Goal: Task Accomplishment & Management: Complete application form

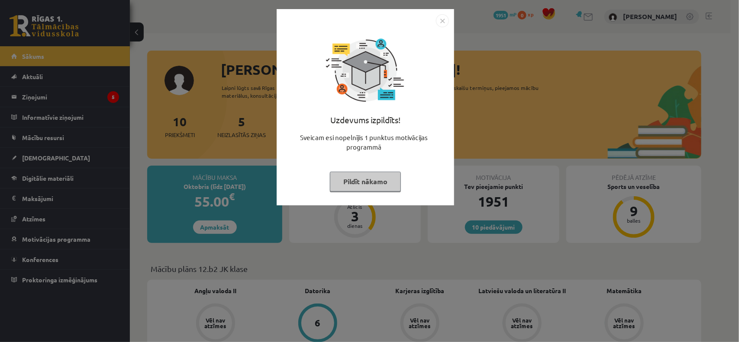
click at [369, 182] on button "Pildīt nākamo" at bounding box center [365, 182] width 71 height 20
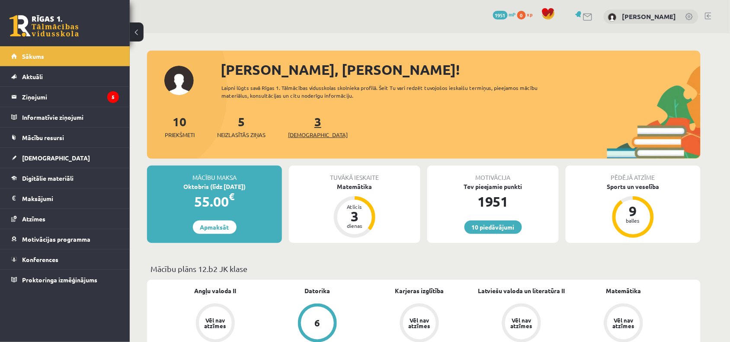
click at [303, 124] on link "3 Ieskaites" at bounding box center [318, 127] width 60 height 26
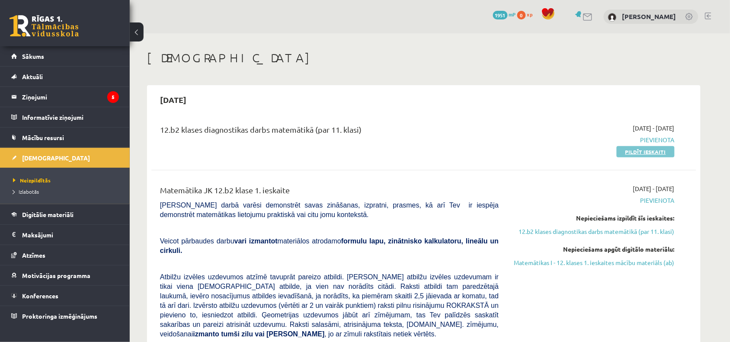
click at [635, 153] on link "Pildīt ieskaiti" at bounding box center [646, 151] width 58 height 11
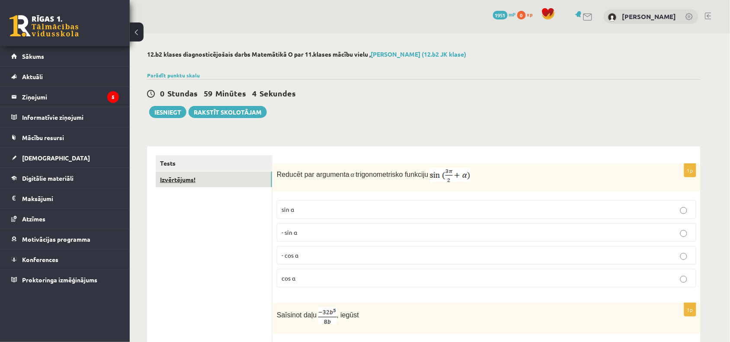
click at [195, 183] on link "Izvērtējums!" at bounding box center [214, 180] width 116 height 16
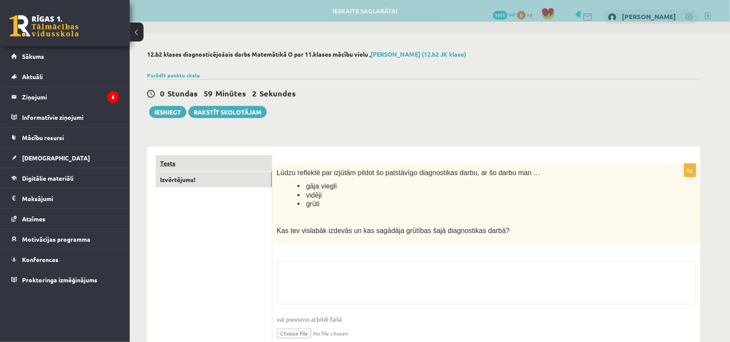
click at [223, 161] on link "Tests" at bounding box center [214, 163] width 116 height 16
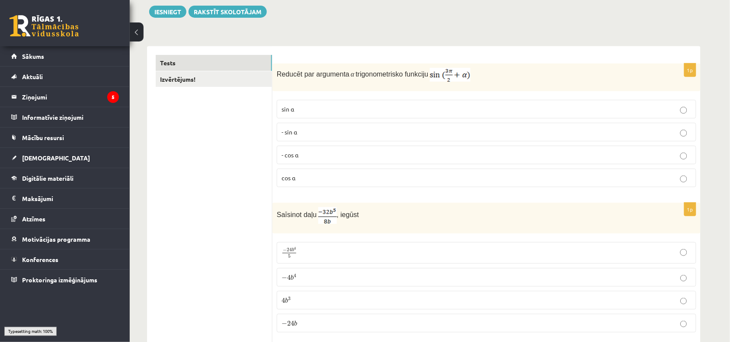
scroll to position [101, 0]
click at [316, 158] on p "- cos ⁡α" at bounding box center [487, 154] width 410 height 9
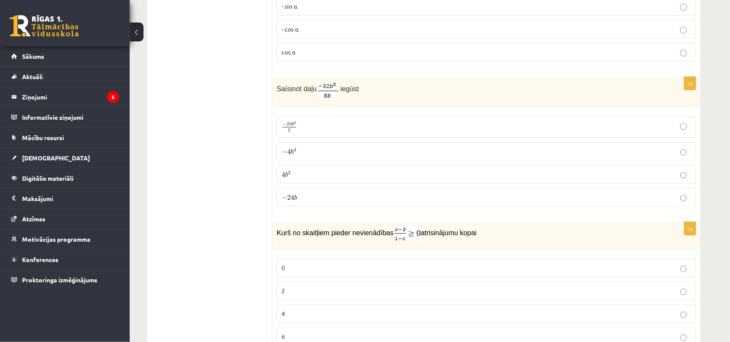
scroll to position [227, 0]
click at [312, 154] on p "− 4 b 4 − 4 b 4" at bounding box center [487, 150] width 410 height 9
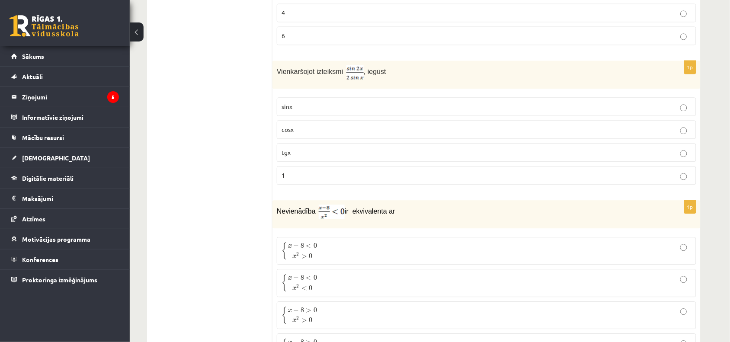
scroll to position [540, 0]
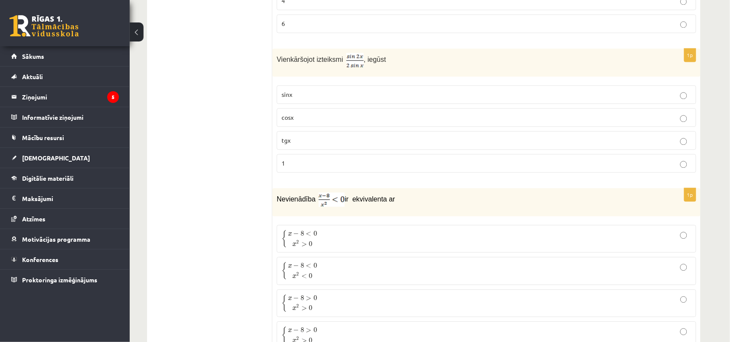
click at [295, 117] on p "cosx" at bounding box center [487, 117] width 410 height 9
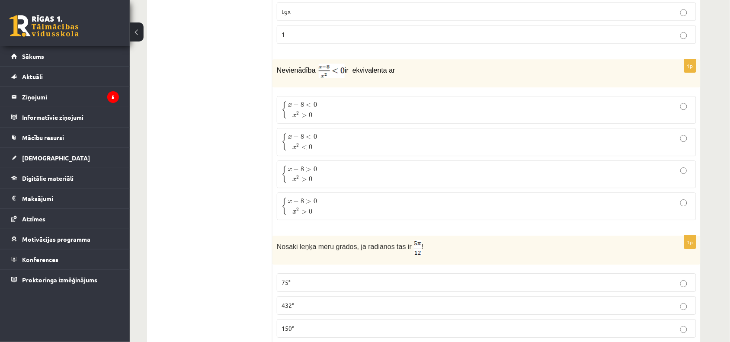
scroll to position [669, 0]
click at [318, 142] on span "x − 8 < 0 x 2 < 0" at bounding box center [303, 141] width 32 height 17
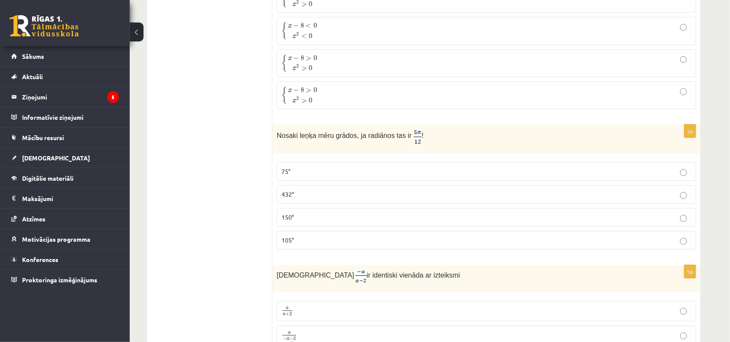
scroll to position [781, 0]
click at [299, 180] on label "75°" at bounding box center [487, 170] width 420 height 19
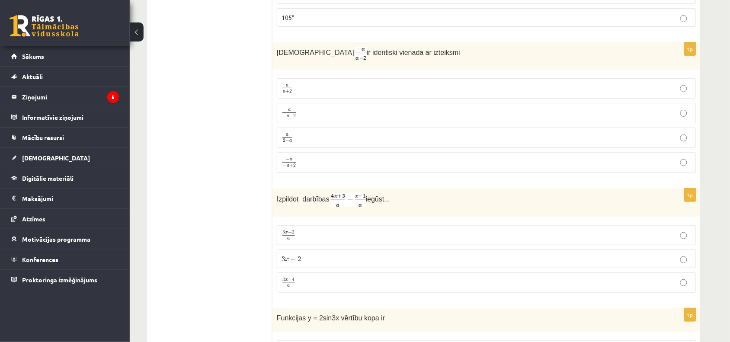
scroll to position [1004, 0]
click at [290, 93] on span "2" at bounding box center [290, 91] width 3 height 4
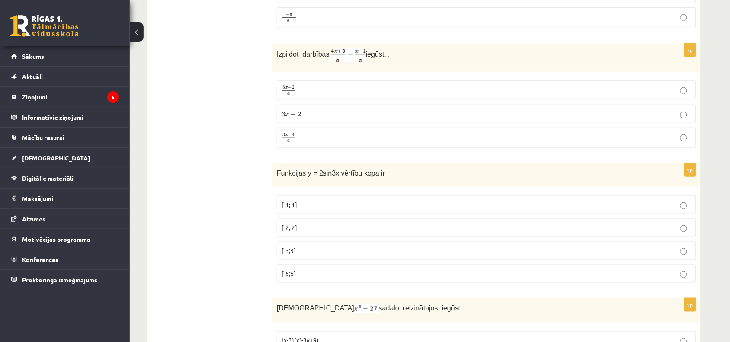
scroll to position [1149, 0]
click at [303, 142] on p "3 x + 4 a 3 x + 4 a" at bounding box center [487, 136] width 410 height 11
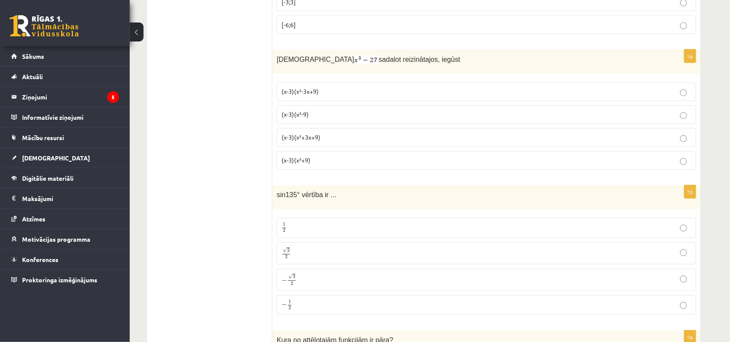
scroll to position [1398, 0]
click at [318, 140] on span "(x-3)(x²+3x+9)" at bounding box center [301, 136] width 39 height 8
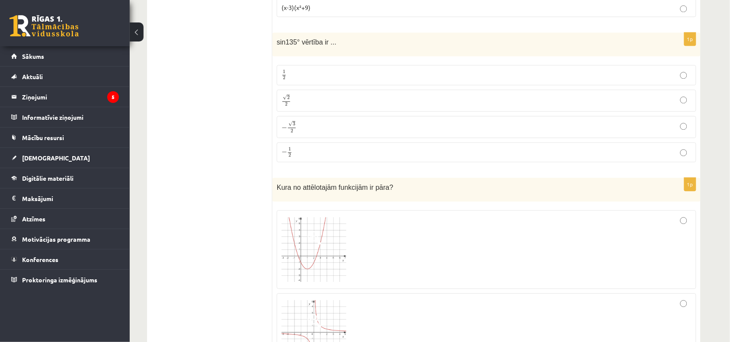
scroll to position [1550, 0]
click at [292, 104] on p "√ 2 2 2 2" at bounding box center [487, 100] width 410 height 13
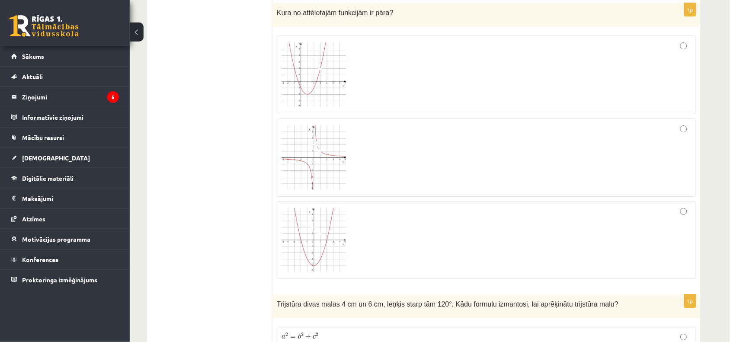
scroll to position [1724, 0]
click at [344, 83] on img at bounding box center [314, 75] width 65 height 65
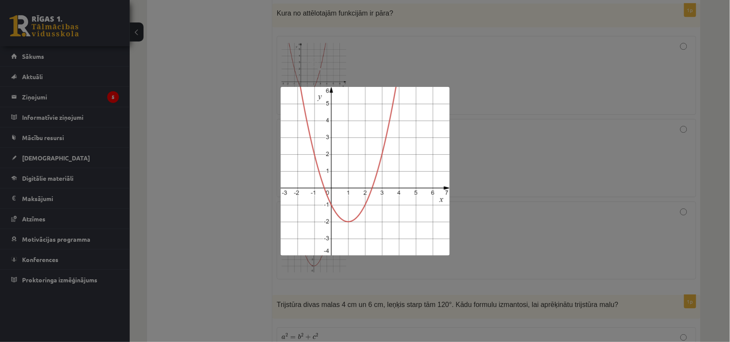
scroll to position [1766, 0]
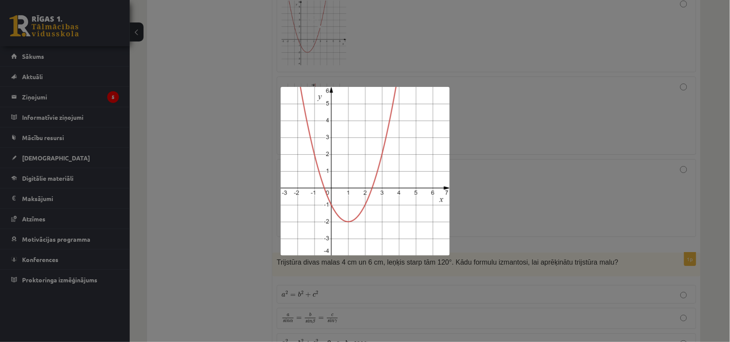
click at [385, 59] on div at bounding box center [365, 171] width 730 height 342
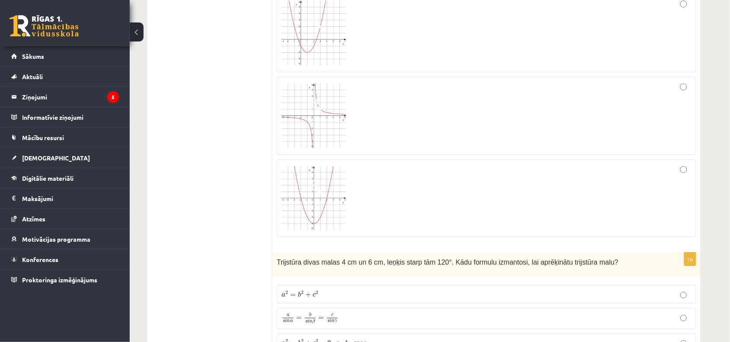
click at [385, 59] on div at bounding box center [487, 32] width 410 height 69
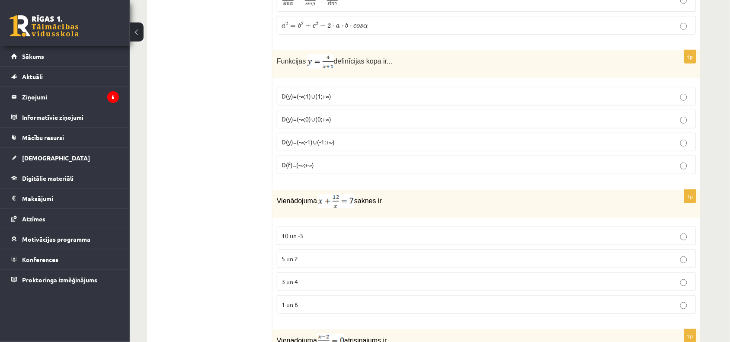
scroll to position [2084, 0]
click at [315, 145] on span "D(y)=(-∞;-1)∪(-1;+∞)" at bounding box center [308, 142] width 53 height 8
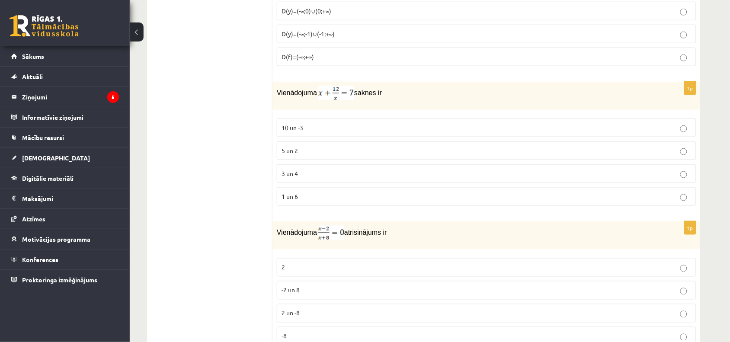
scroll to position [2194, 0]
click at [299, 176] on p "3 un 4" at bounding box center [487, 171] width 410 height 9
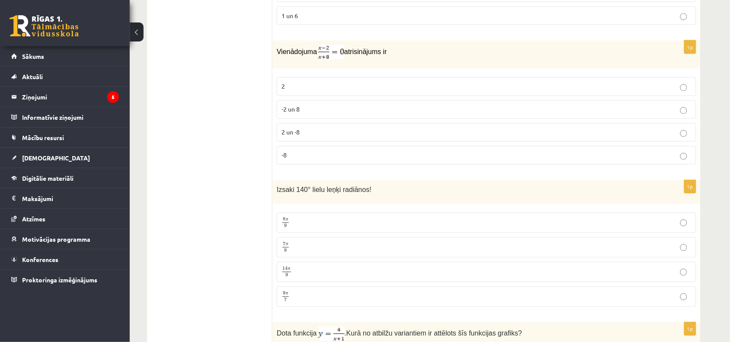
scroll to position [2373, 0]
click at [329, 91] on p "2" at bounding box center [487, 86] width 410 height 9
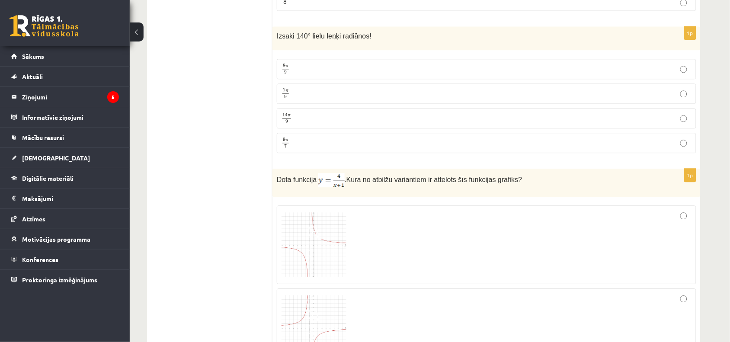
scroll to position [2527, 0]
click at [285, 92] on span "7" at bounding box center [284, 90] width 3 height 4
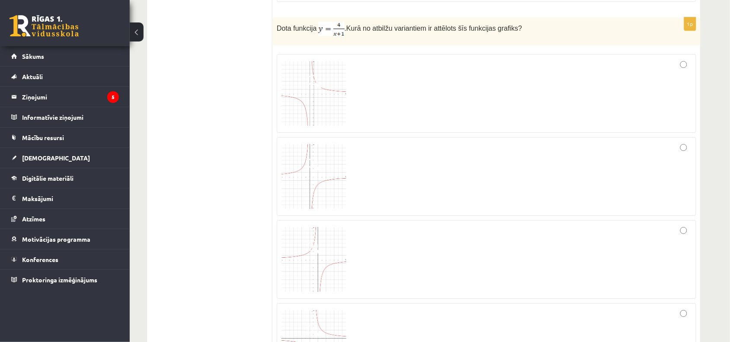
scroll to position [2679, 0]
click at [425, 198] on div at bounding box center [487, 175] width 410 height 69
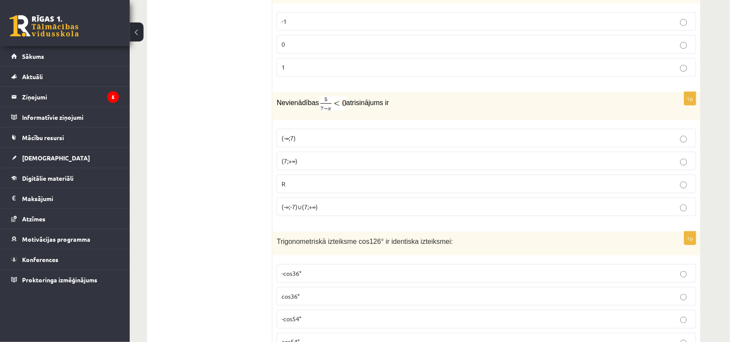
scroll to position [3098, 0]
click at [329, 211] on p "(-∞;-7)∪(7;+∞)" at bounding box center [487, 206] width 410 height 9
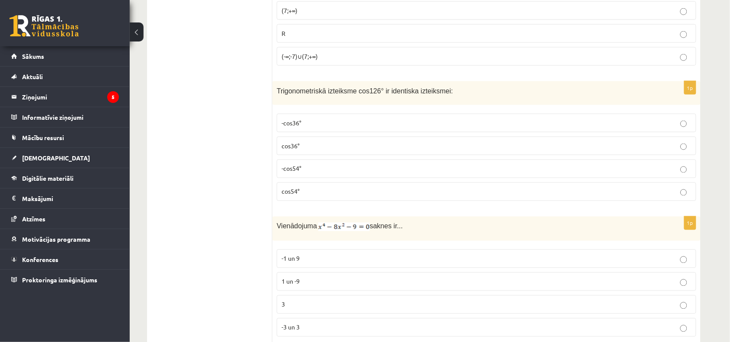
scroll to position [3248, 0]
click at [308, 127] on p "-cos36°" at bounding box center [487, 122] width 410 height 9
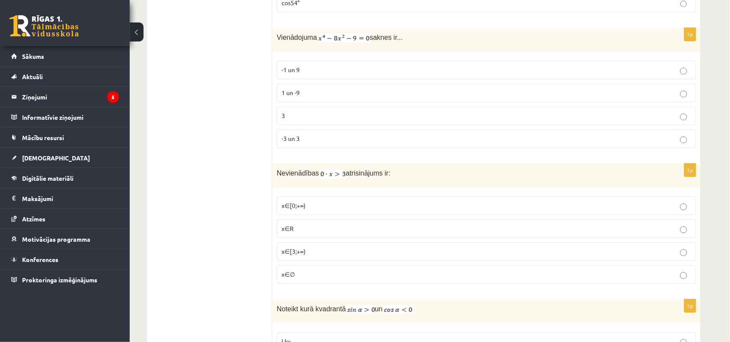
scroll to position [3437, 0]
click at [310, 142] on p "-3 un 3" at bounding box center [487, 137] width 410 height 9
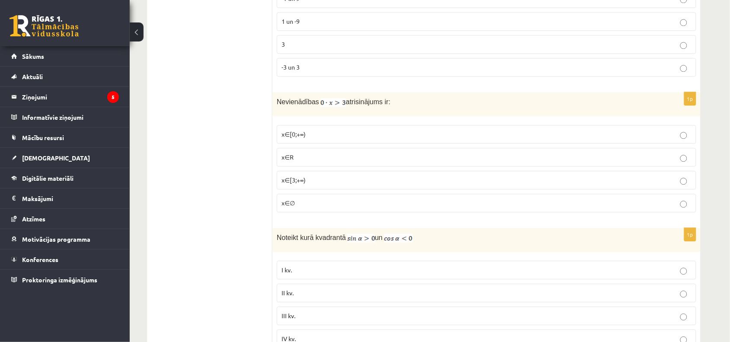
scroll to position [3514, 0]
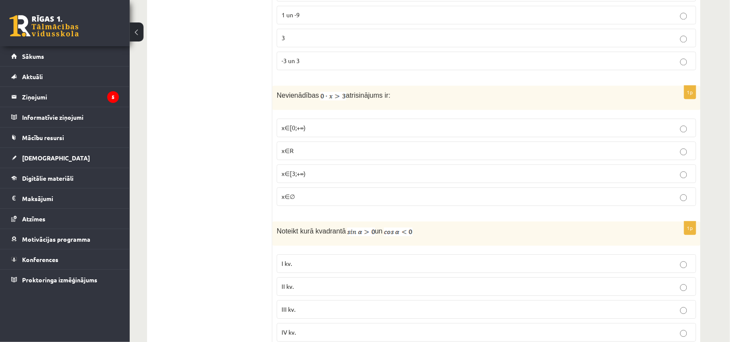
click at [299, 132] on span "x∈[0;+∞)" at bounding box center [294, 128] width 24 height 8
click at [299, 201] on p "x∈∅" at bounding box center [487, 196] width 410 height 9
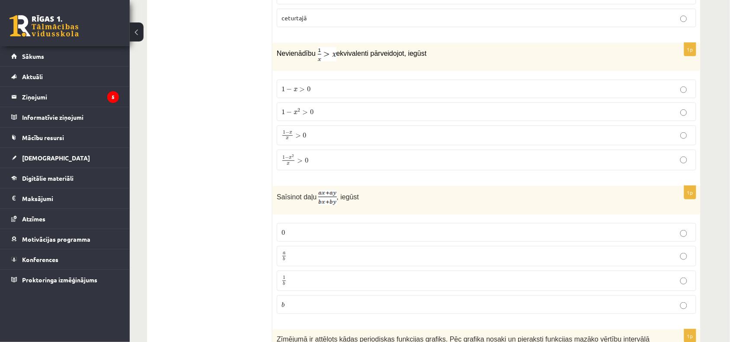
scroll to position [3965, 0]
click at [321, 144] on label "1 − x x > 0 1 − x x > 0" at bounding box center [487, 135] width 420 height 20
click at [314, 116] on p "1 − x 2 > 0 1 − x 2 > 0" at bounding box center [487, 110] width 410 height 9
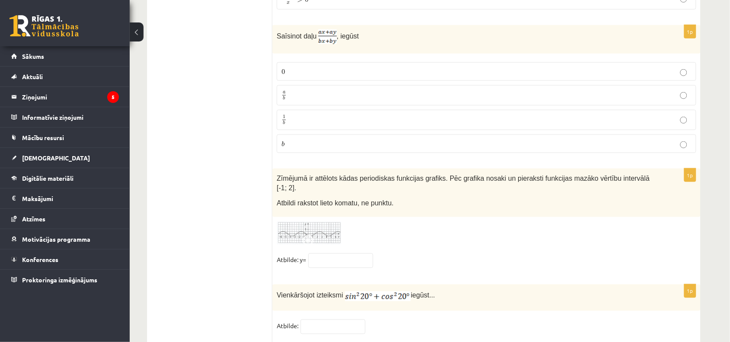
scroll to position [4126, 0]
click at [322, 100] on p "a b a b" at bounding box center [487, 95] width 410 height 11
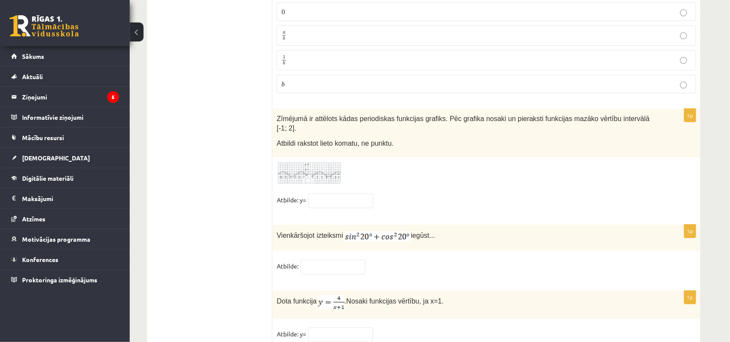
scroll to position [4228, 0]
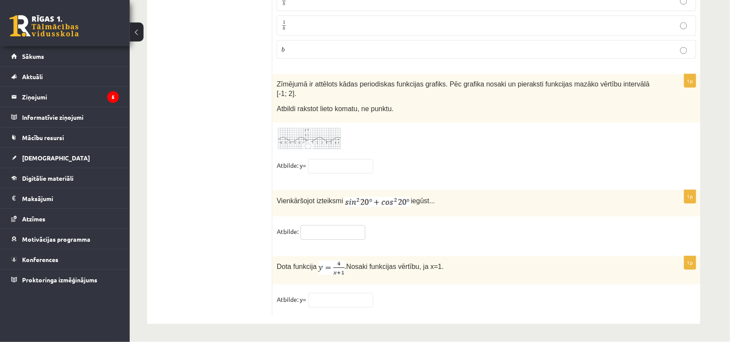
click at [344, 232] on input "text" at bounding box center [333, 232] width 65 height 15
type input "*"
click at [355, 302] on input "text" at bounding box center [340, 300] width 65 height 15
type input "*"
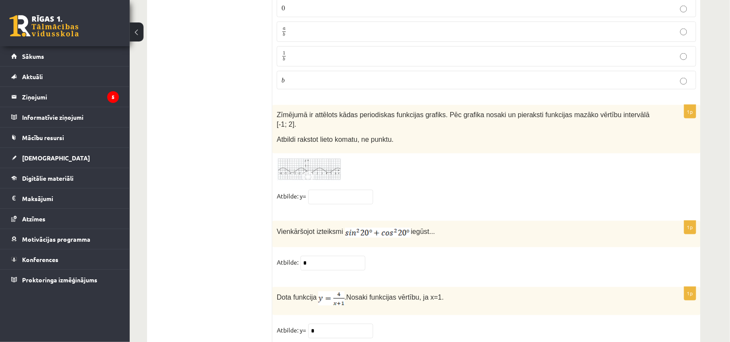
scroll to position [4189, 0]
click at [338, 204] on input "text" at bounding box center [340, 196] width 65 height 15
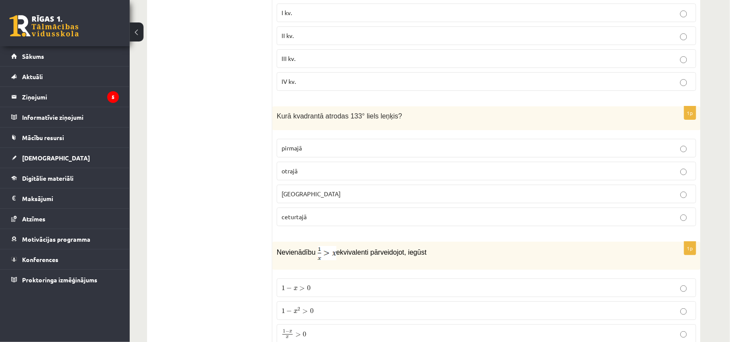
scroll to position [3760, 0]
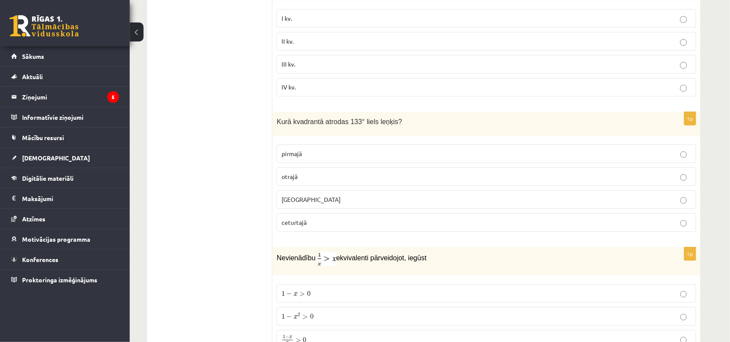
type input "**"
click at [314, 181] on p "otrajā" at bounding box center [487, 176] width 410 height 9
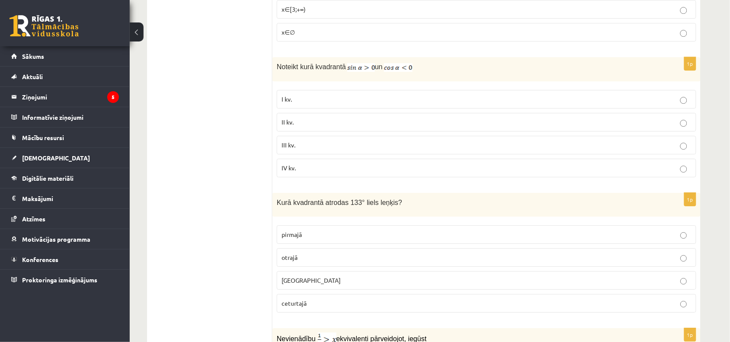
scroll to position [3678, 0]
click at [310, 127] on p "II kv." at bounding box center [487, 122] width 410 height 9
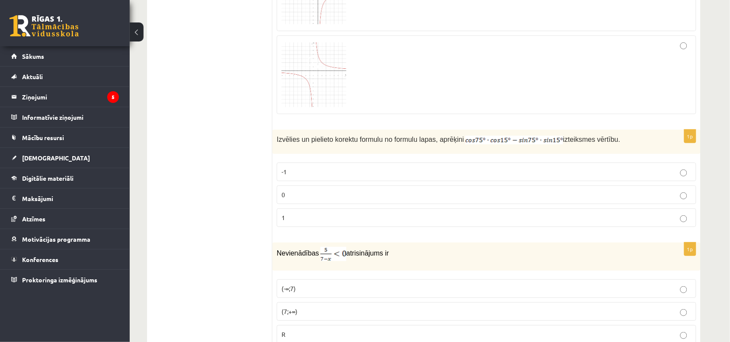
scroll to position [2945, 0]
click at [290, 200] on p "0" at bounding box center [487, 195] width 410 height 9
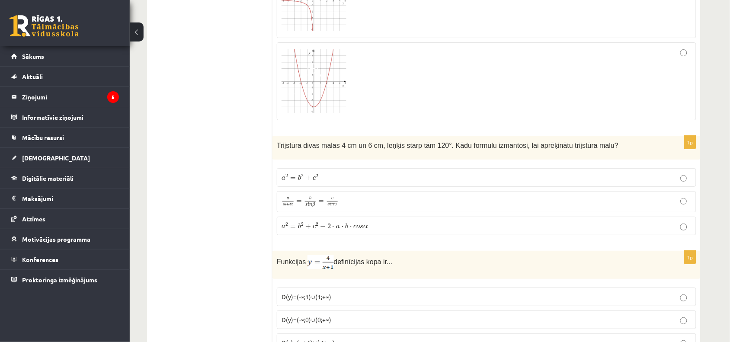
scroll to position [1884, 0]
click at [337, 228] on span "a 2 = b 2 + c 2 − 2 ⋅ a ⋅ b ⋅ c o s α" at bounding box center [325, 225] width 87 height 6
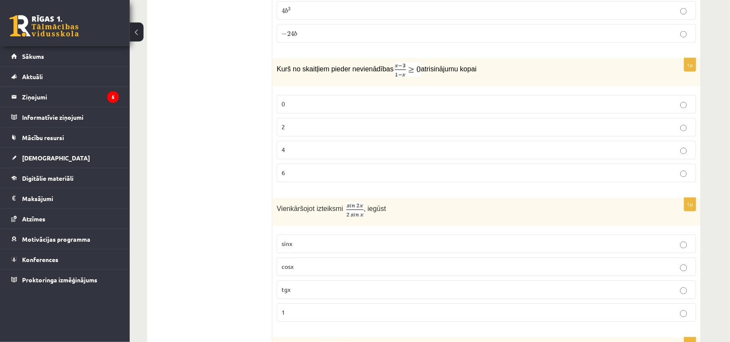
scroll to position [391, 0]
click at [308, 130] on p "2" at bounding box center [487, 126] width 410 height 9
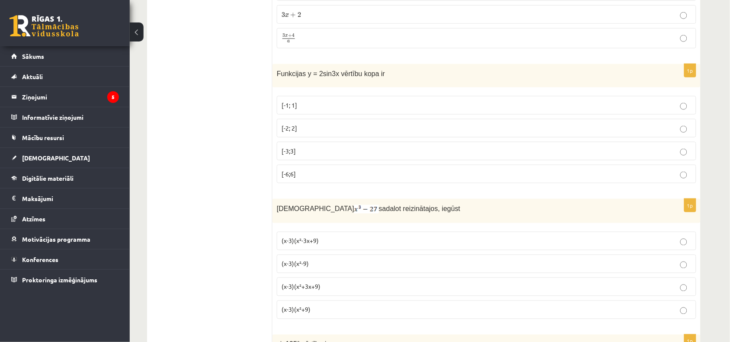
scroll to position [1248, 0]
click at [291, 132] on p "[-2; 2]" at bounding box center [487, 127] width 410 height 9
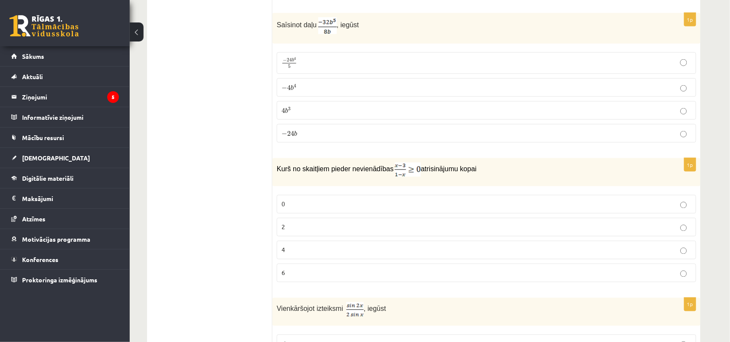
scroll to position [0, 0]
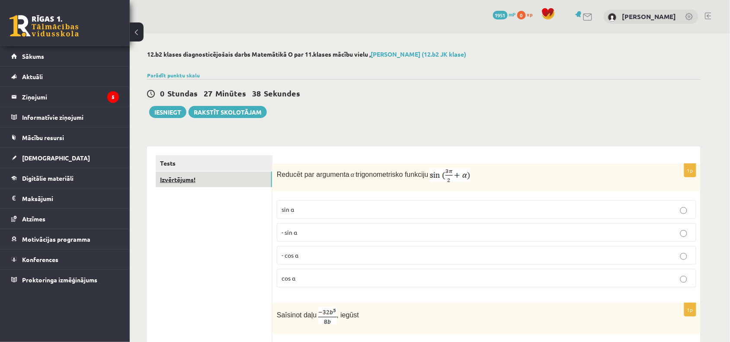
click at [217, 180] on link "Izvērtējums!" at bounding box center [214, 180] width 116 height 16
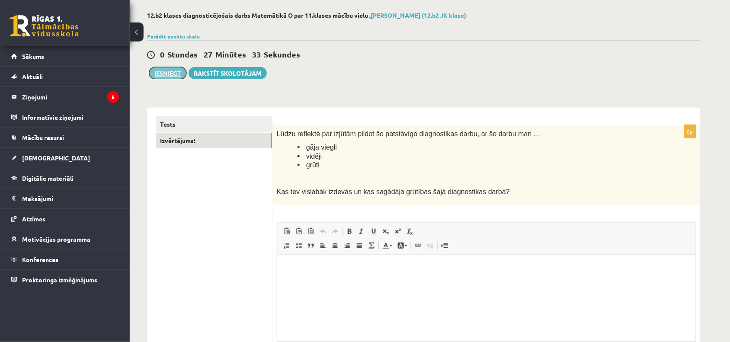
click at [169, 74] on button "Iesniegt" at bounding box center [167, 73] width 37 height 12
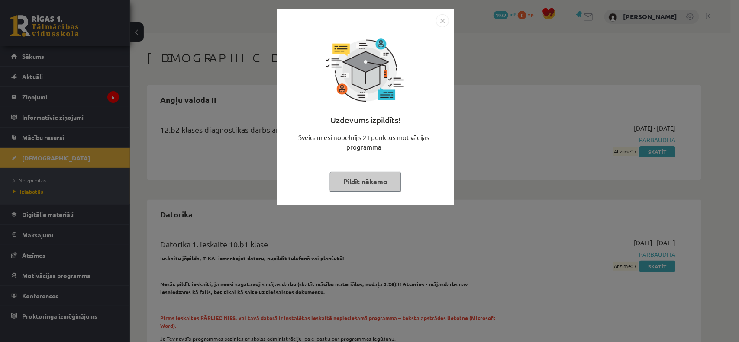
click at [377, 174] on button "Pildīt nākamo" at bounding box center [365, 182] width 71 height 20
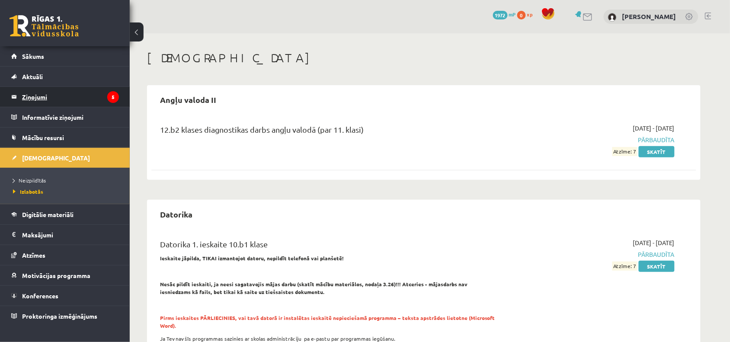
click at [81, 101] on legend "Ziņojumi 5" at bounding box center [70, 97] width 97 height 20
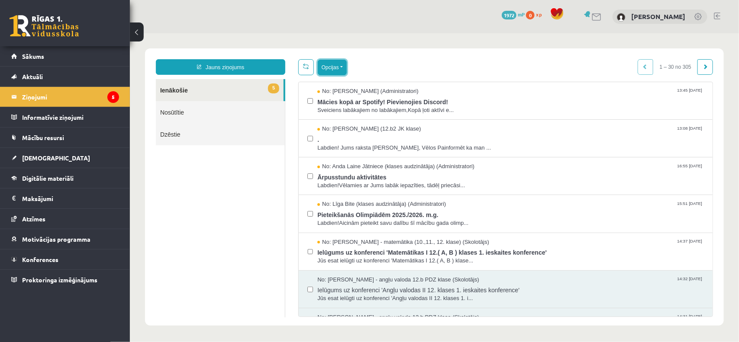
click at [335, 67] on button "Opcijas" at bounding box center [331, 67] width 29 height 16
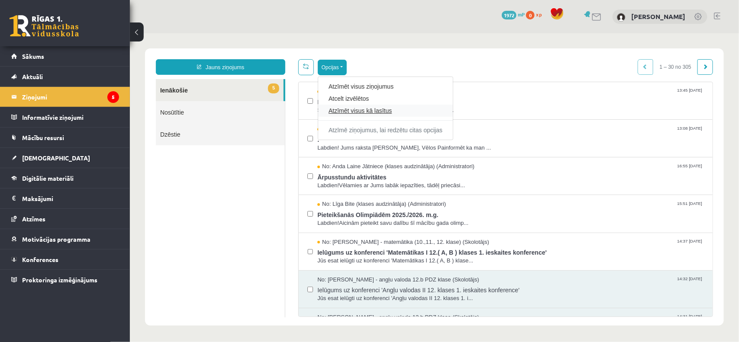
click at [346, 106] on link "Atzīmēt visus kā lasītus" at bounding box center [385, 110] width 114 height 9
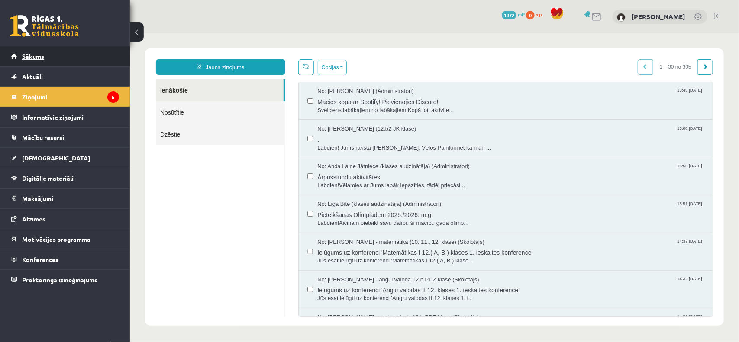
click at [83, 56] on link "Sākums" at bounding box center [65, 56] width 108 height 20
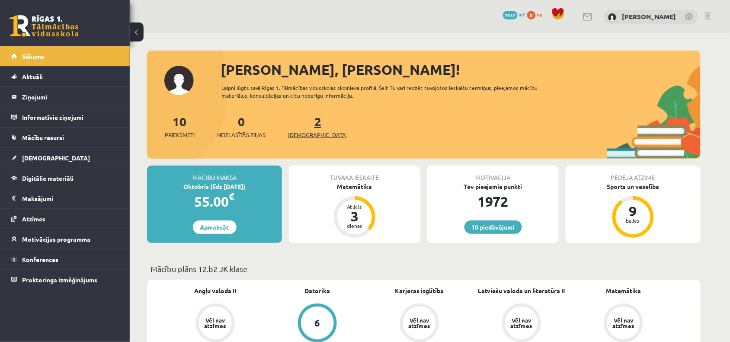
click at [307, 122] on link "2 Ieskaites" at bounding box center [318, 127] width 60 height 26
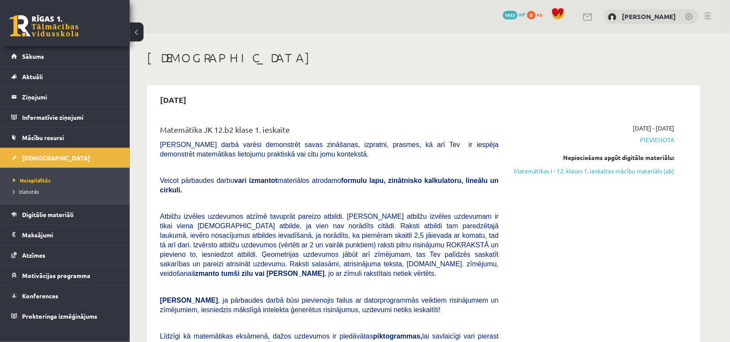
click at [706, 16] on link at bounding box center [708, 16] width 6 height 7
